Goal: Check status: Check status

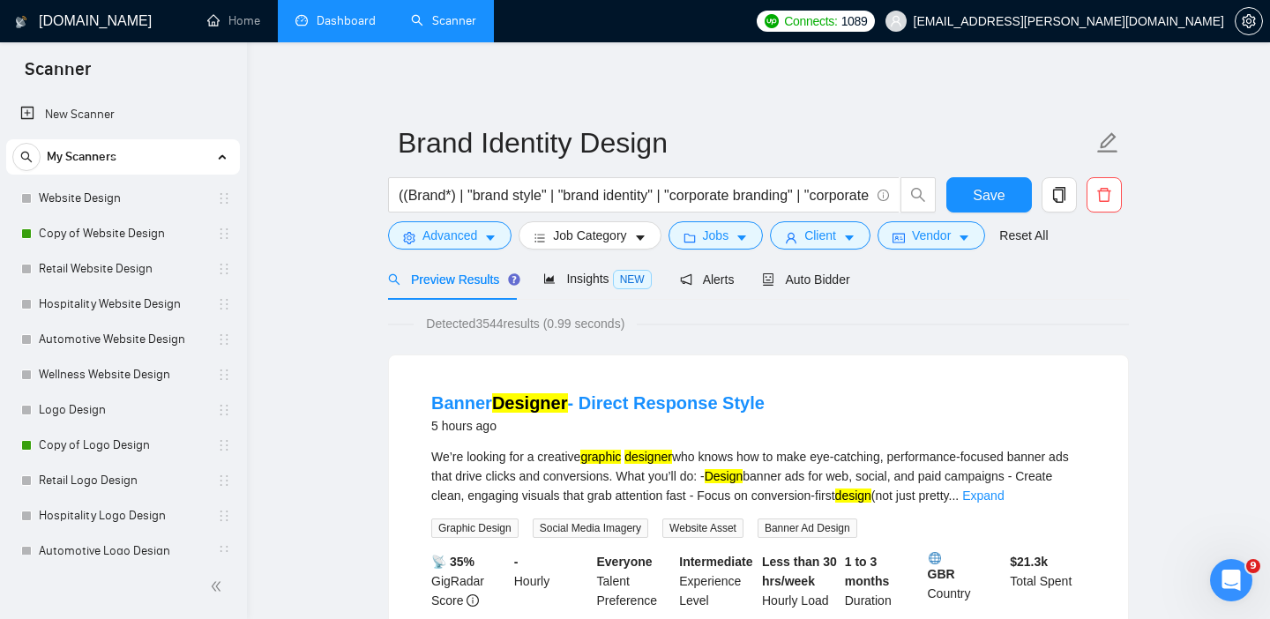
scroll to position [264, 0]
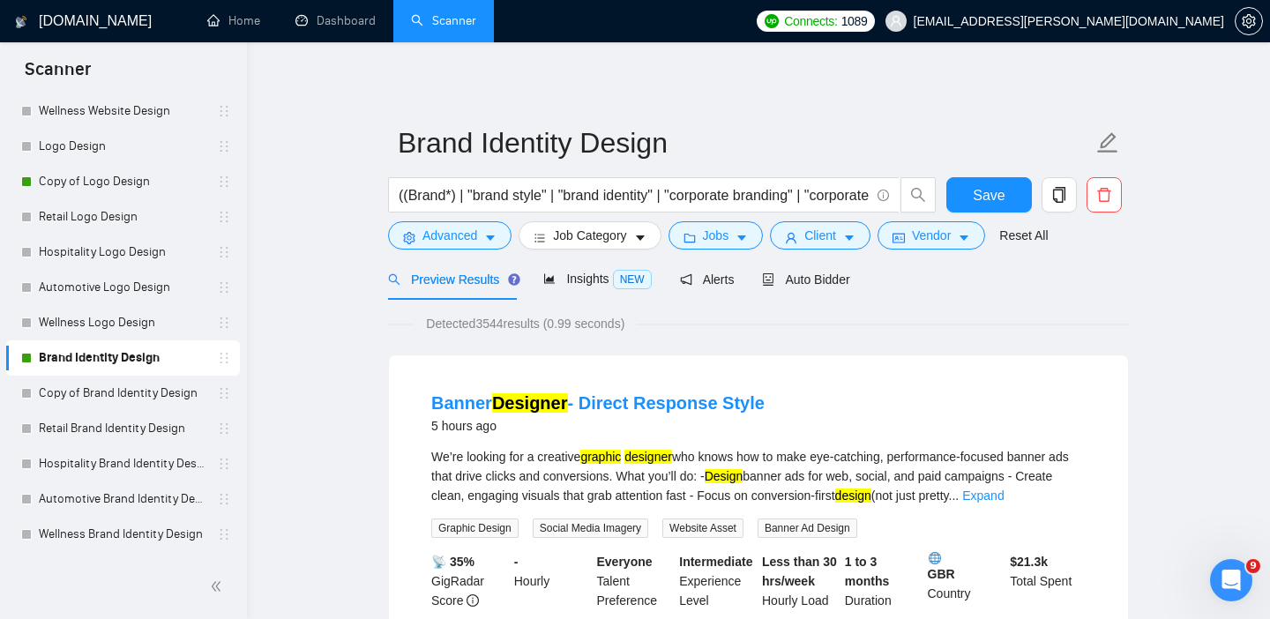
click at [368, 21] on link "Dashboard" at bounding box center [335, 20] width 80 height 15
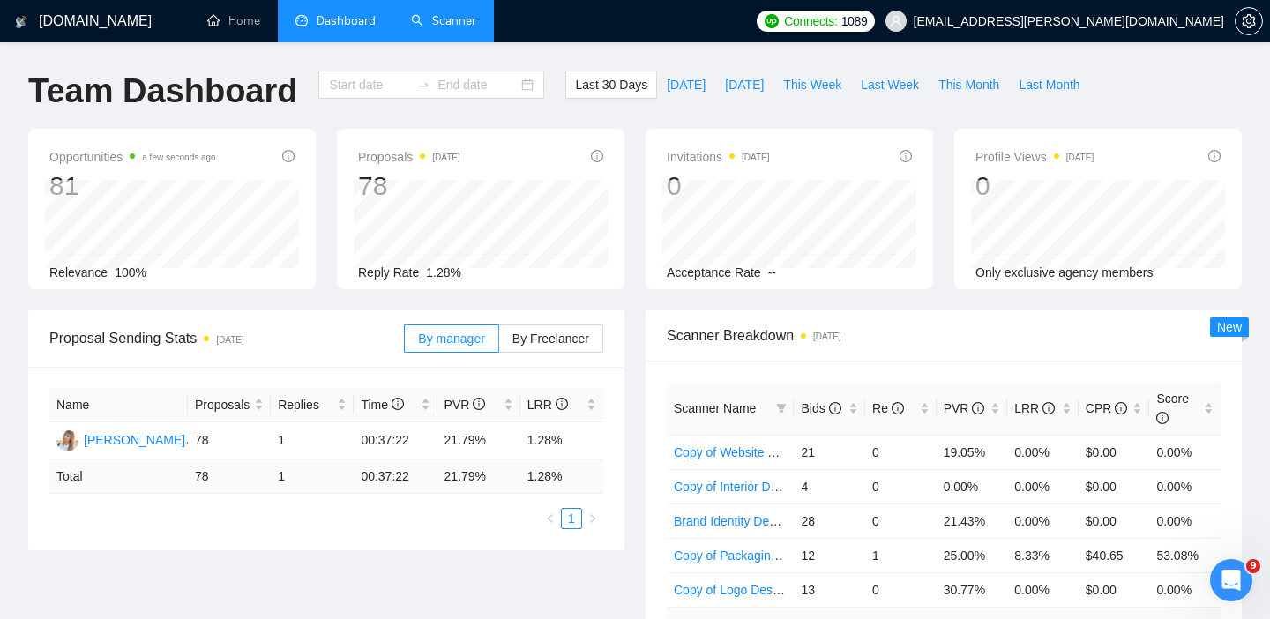
type input "[DATE]"
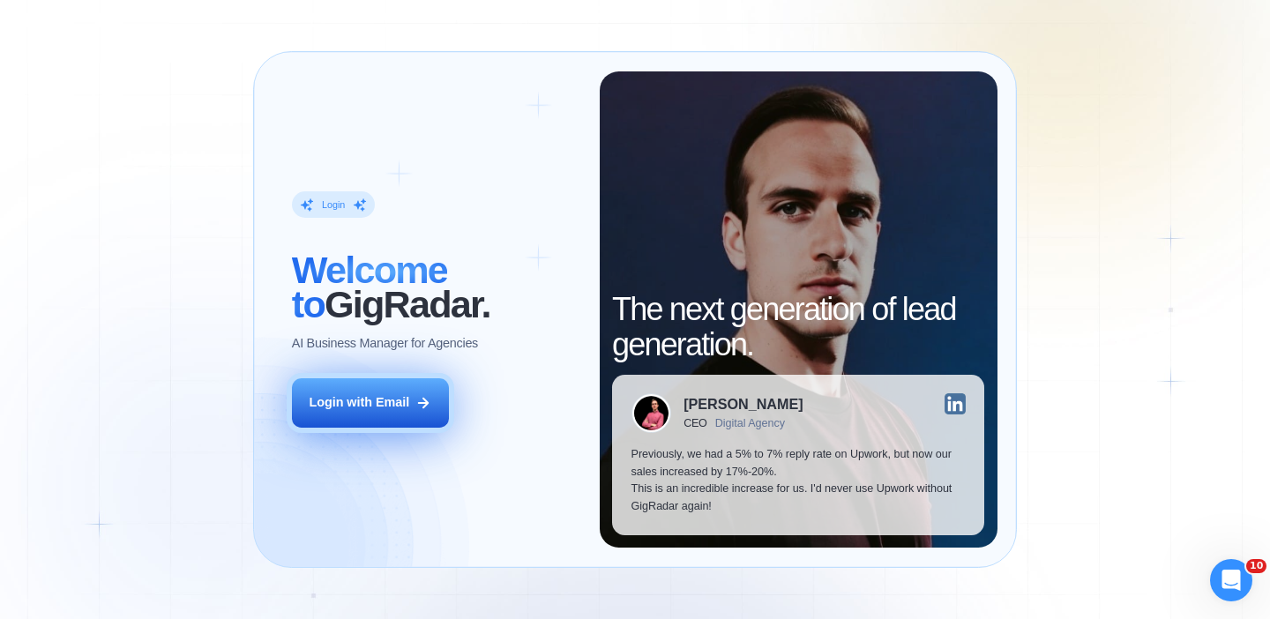
click at [370, 390] on button "Login with Email" at bounding box center [370, 402] width 157 height 49
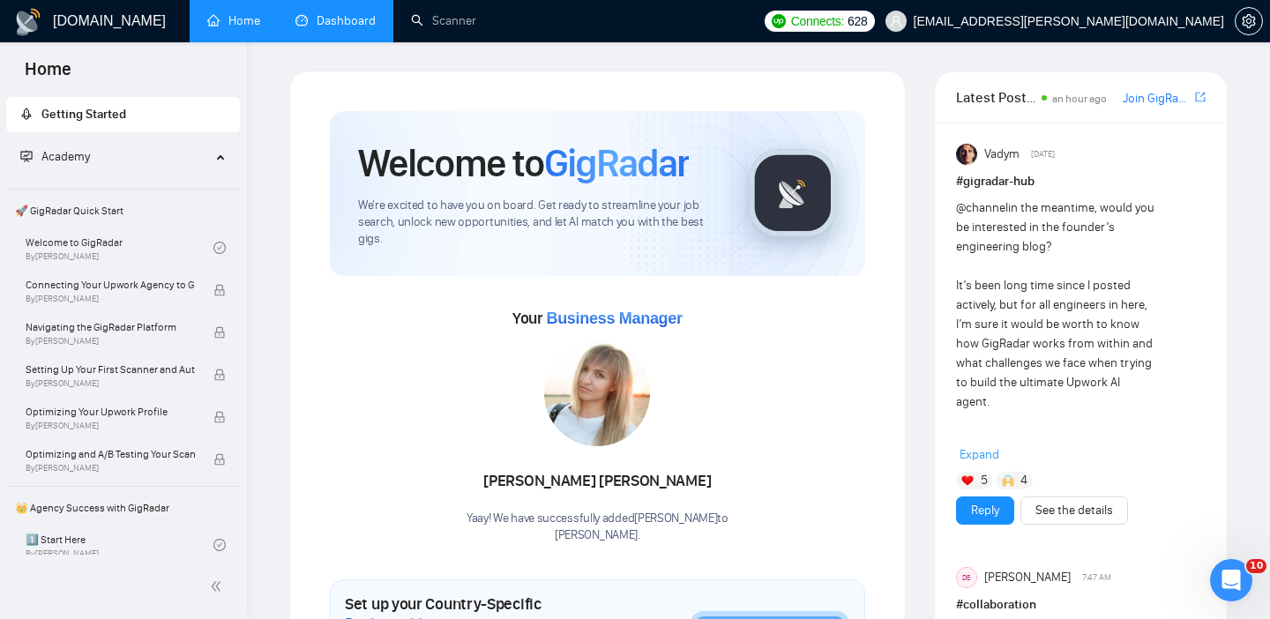
click at [337, 28] on link "Dashboard" at bounding box center [335, 20] width 80 height 15
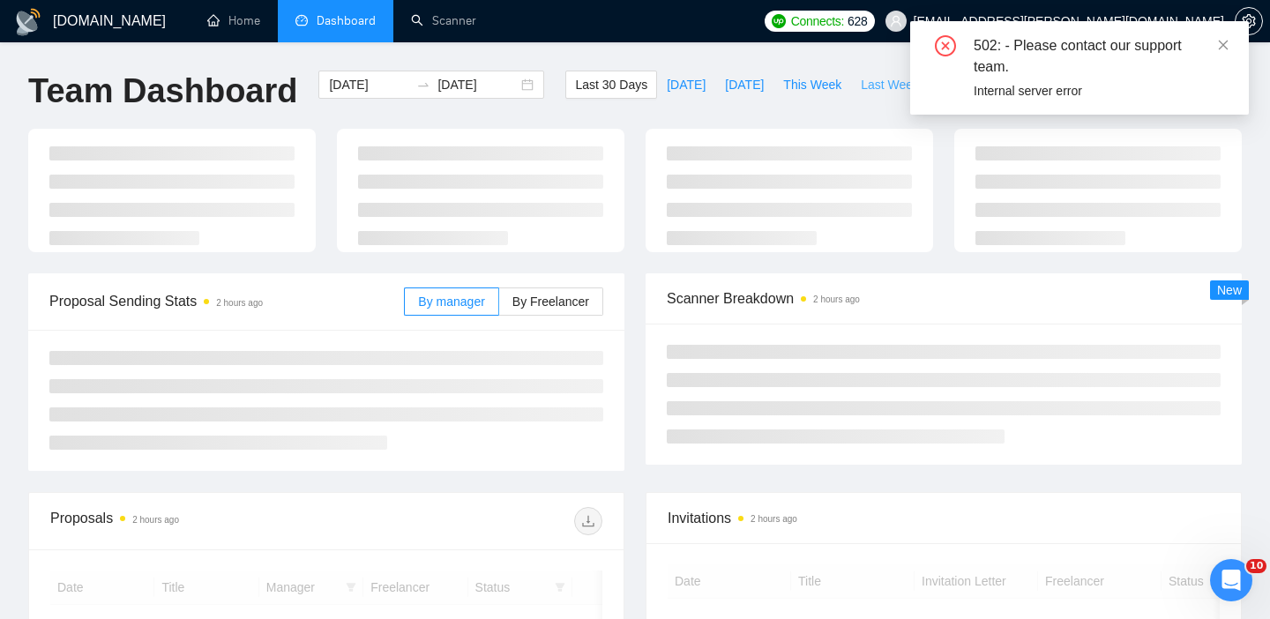
click at [877, 84] on span "Last Week" at bounding box center [890, 84] width 58 height 19
type input "[DATE]"
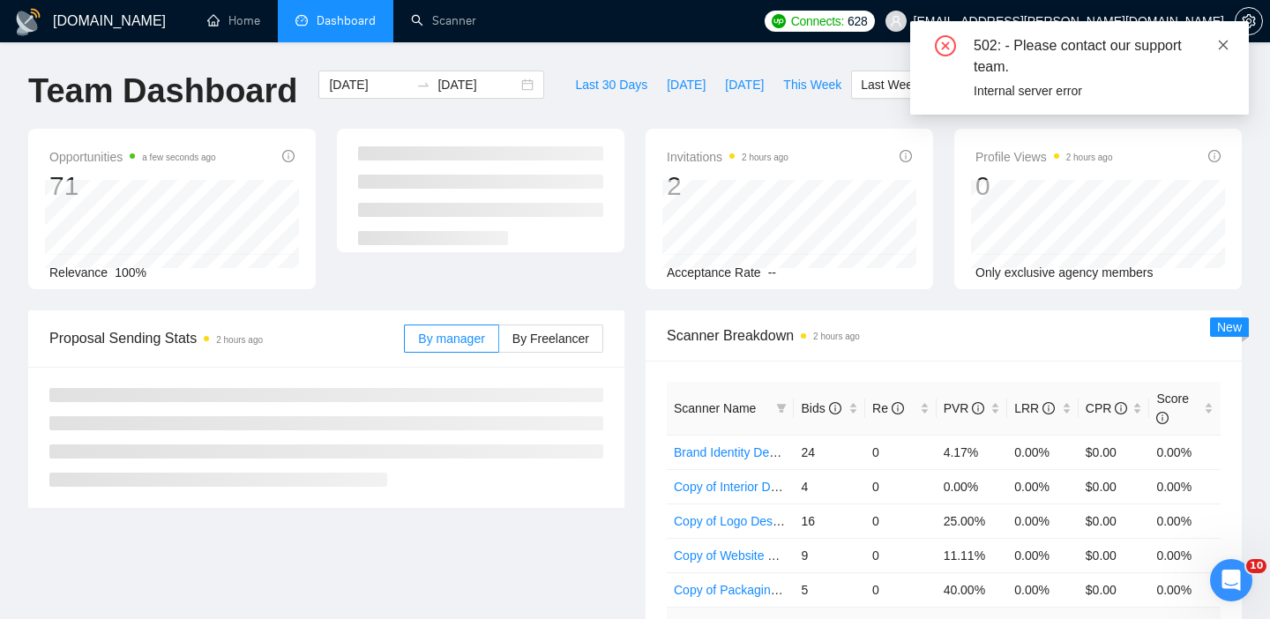
click at [1223, 47] on icon "close" at bounding box center [1223, 45] width 12 height 12
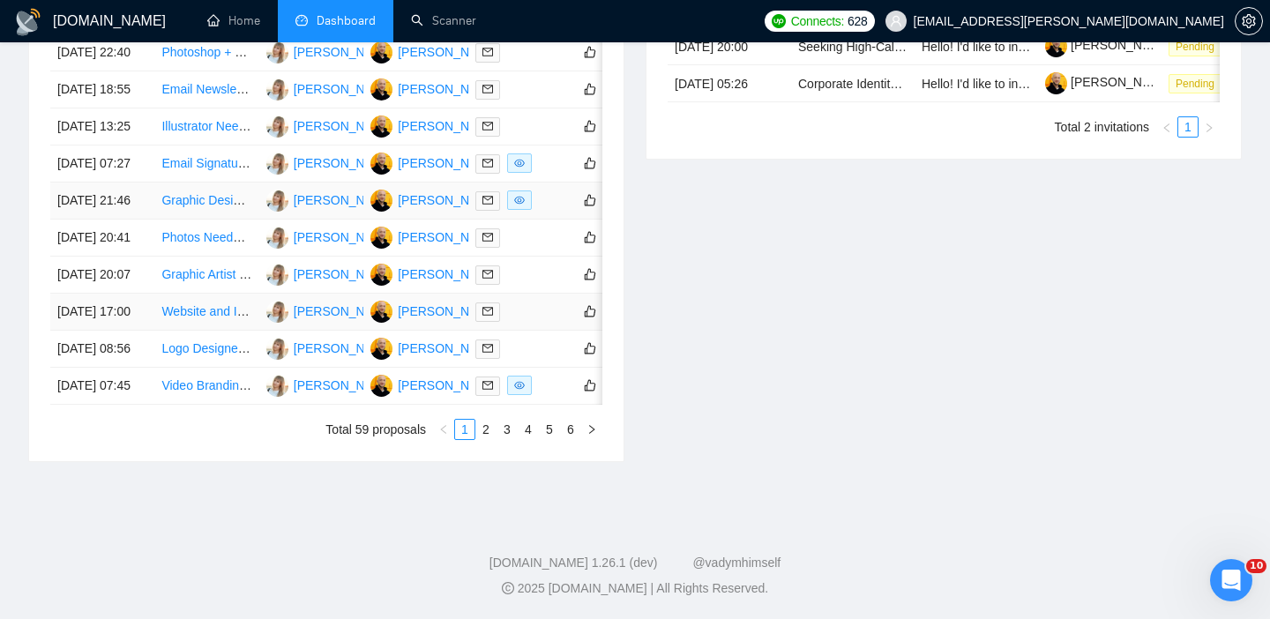
scroll to position [912, 0]
click at [482, 439] on link "2" at bounding box center [485, 429] width 19 height 19
click at [503, 439] on link "3" at bounding box center [506, 429] width 19 height 19
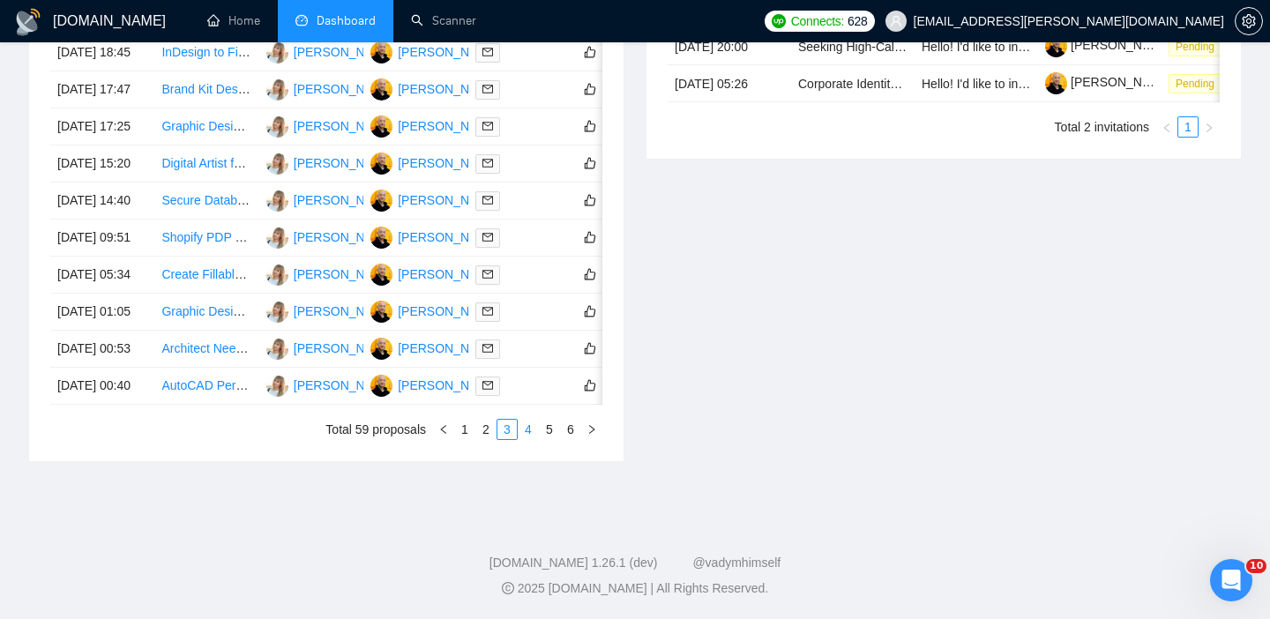
click at [529, 439] on link "4" at bounding box center [527, 429] width 19 height 19
click at [547, 439] on link "5" at bounding box center [549, 429] width 19 height 19
click at [570, 439] on link "6" at bounding box center [570, 429] width 19 height 19
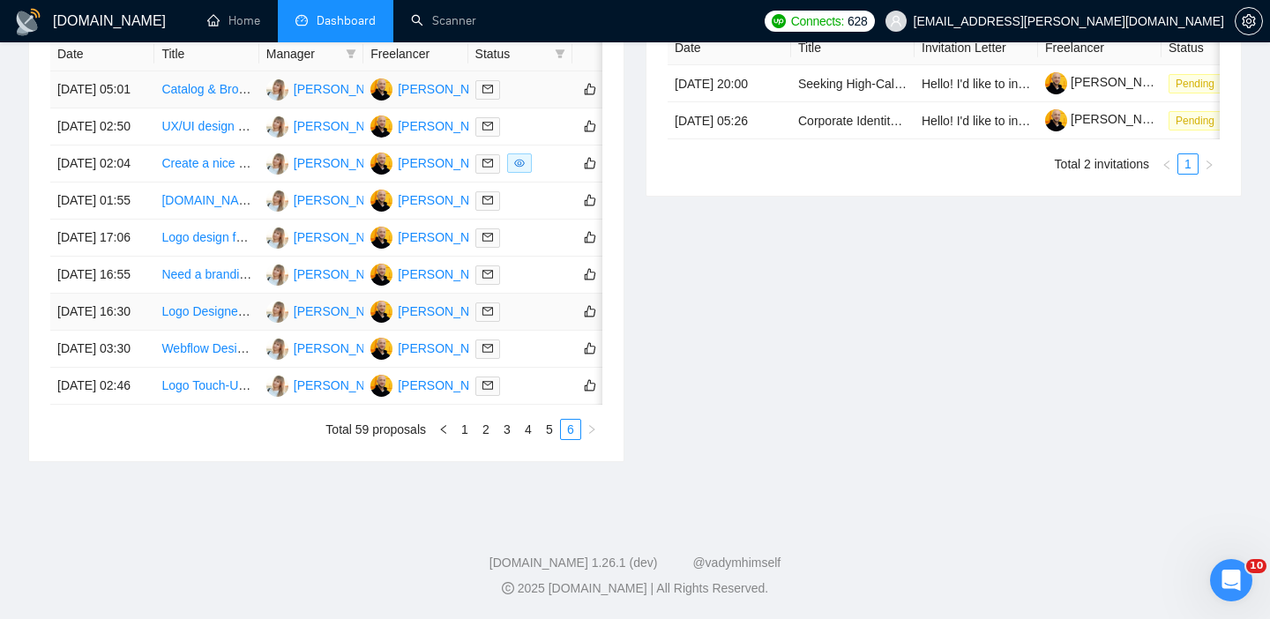
scroll to position [811, 0]
